Goal: Information Seeking & Learning: Learn about a topic

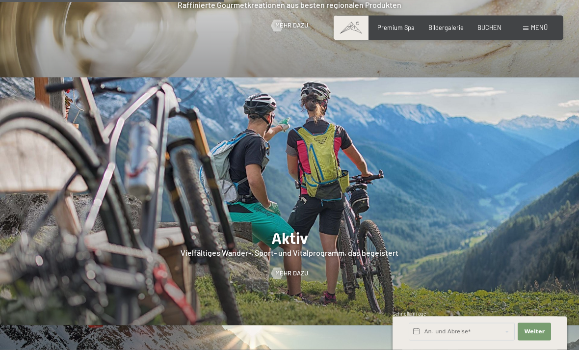
scroll to position [1487, 0]
click at [288, 274] on span "Mehr dazu" at bounding box center [291, 273] width 33 height 9
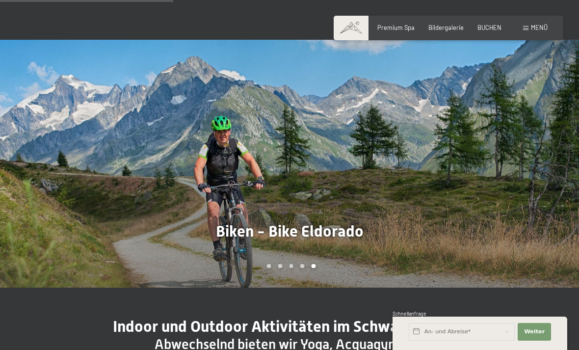
scroll to position [613, 0]
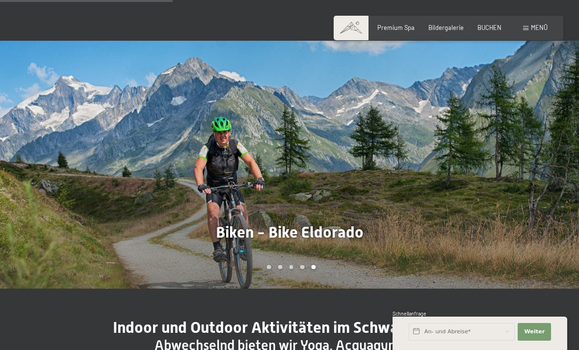
click at [551, 137] on div at bounding box center [435, 165] width 290 height 248
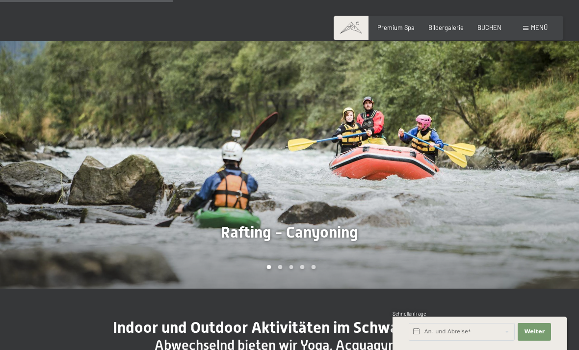
click at [552, 150] on div at bounding box center [435, 165] width 290 height 248
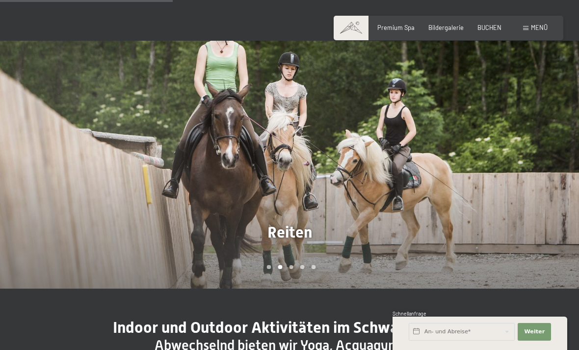
click at [561, 137] on div at bounding box center [435, 165] width 290 height 248
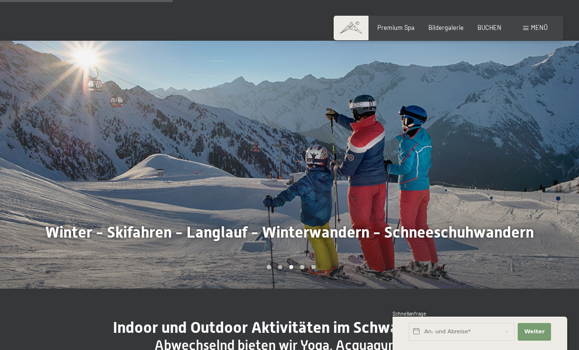
click at [555, 136] on div at bounding box center [435, 165] width 290 height 248
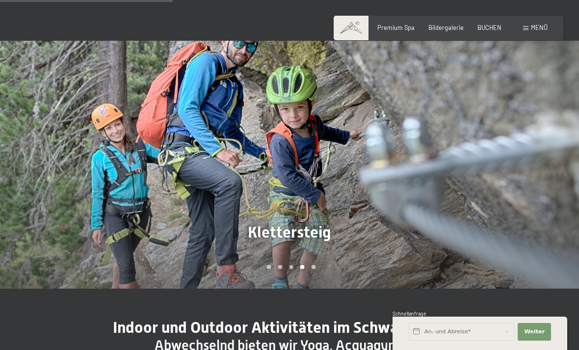
click at [557, 147] on div at bounding box center [435, 165] width 290 height 248
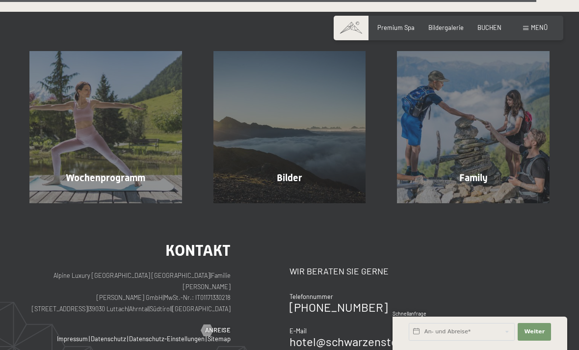
scroll to position [1943, 0]
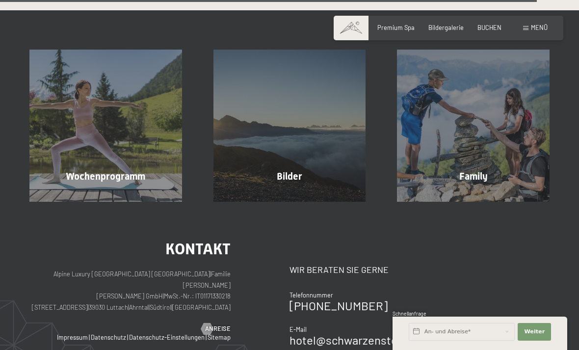
click at [122, 131] on div "Wochenprogramm Mehr erfahren" at bounding box center [106, 126] width 184 height 153
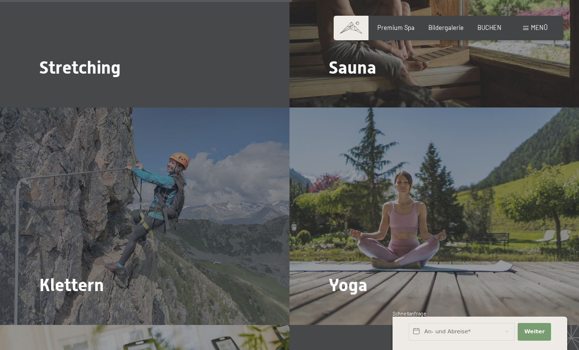
scroll to position [1581, 0]
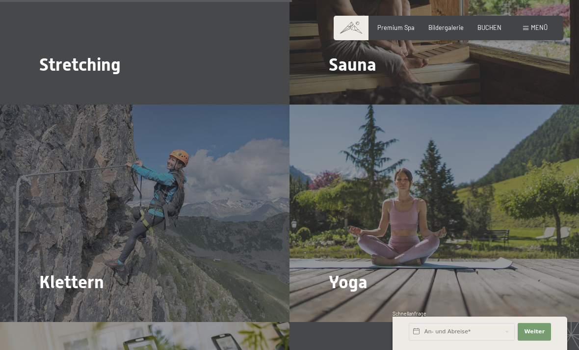
click at [64, 305] on span "Mehr dazu" at bounding box center [59, 309] width 33 height 9
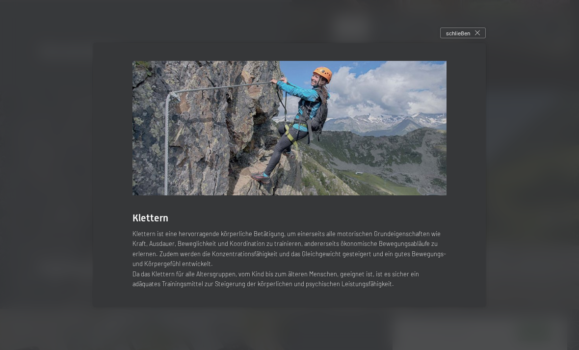
scroll to position [1617, 0]
click at [398, 258] on p "Klettern ist eine hervorragende körperliche Betätigung, um einerseits alle moto…" at bounding box center [290, 259] width 314 height 60
click at [475, 38] on div "schließen" at bounding box center [463, 32] width 46 height 11
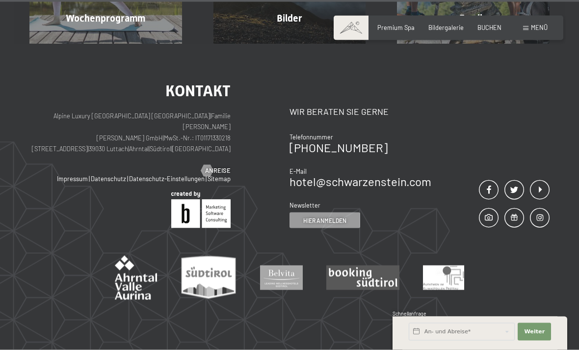
scroll to position [3177, 0]
